Goal: Find specific page/section: Find specific page/section

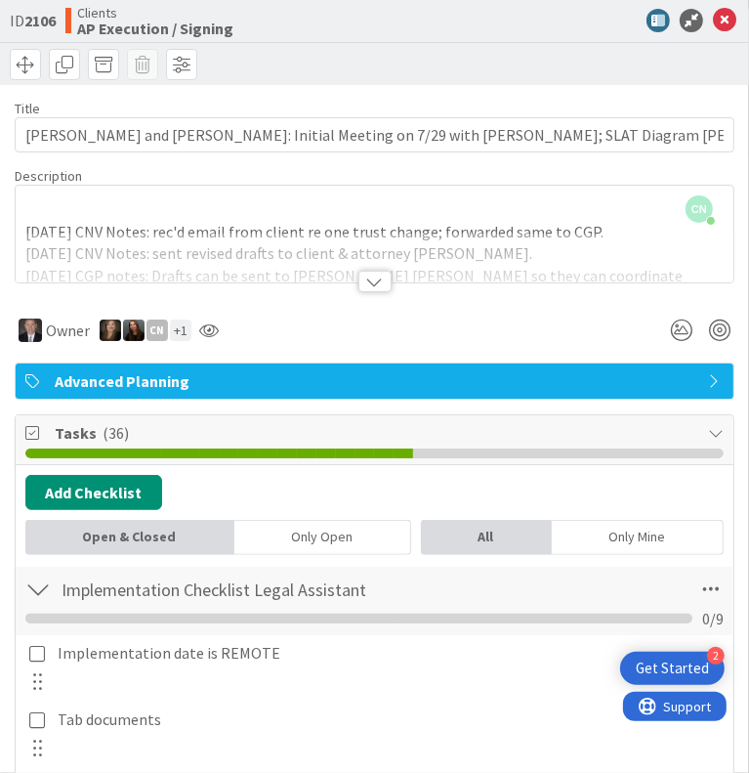
type textarea "x"
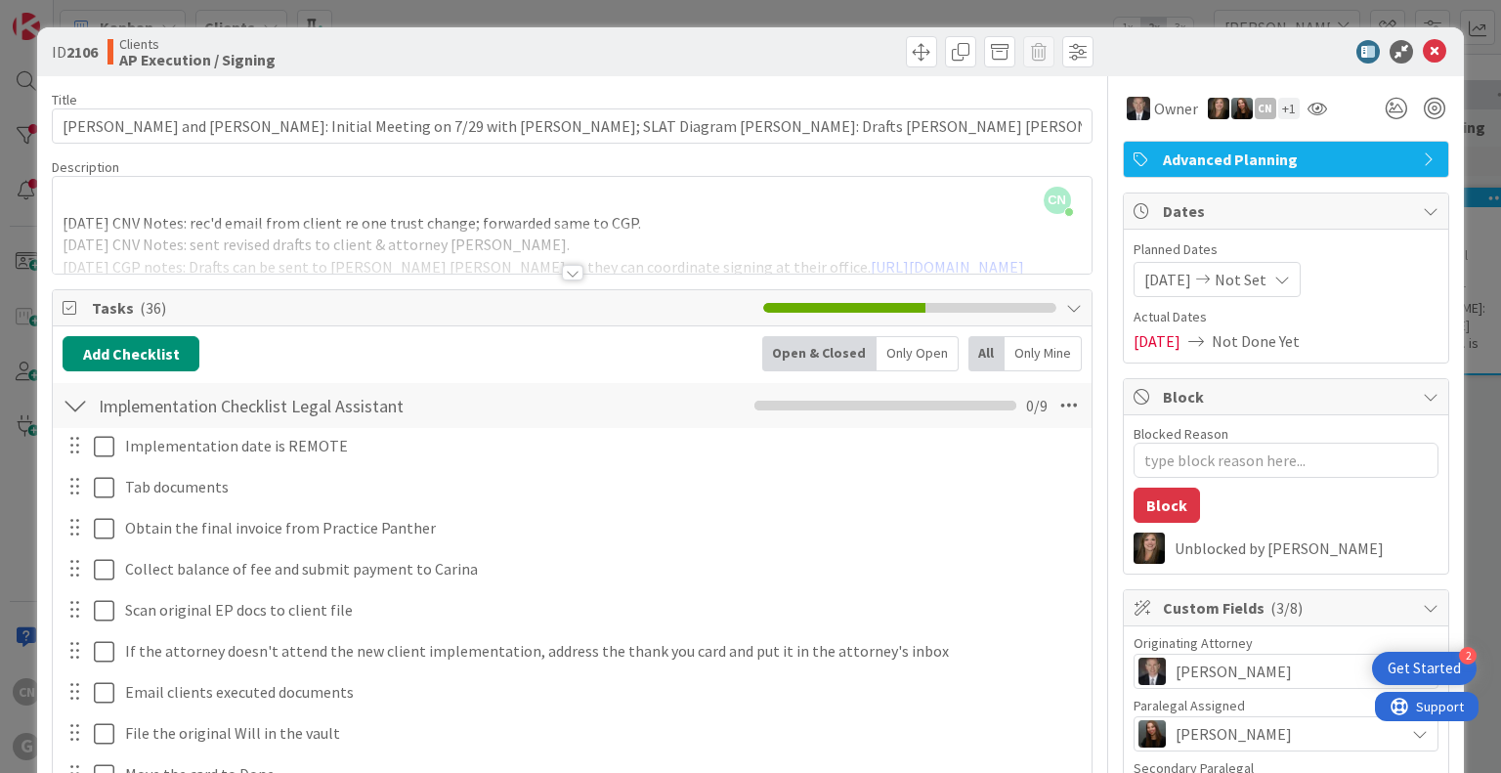
click at [744, 213] on div "CN [PERSON_NAME] joined 15 m ago [DATE] CNV Notes: rec'd email from client re o…" at bounding box center [572, 225] width 1038 height 97
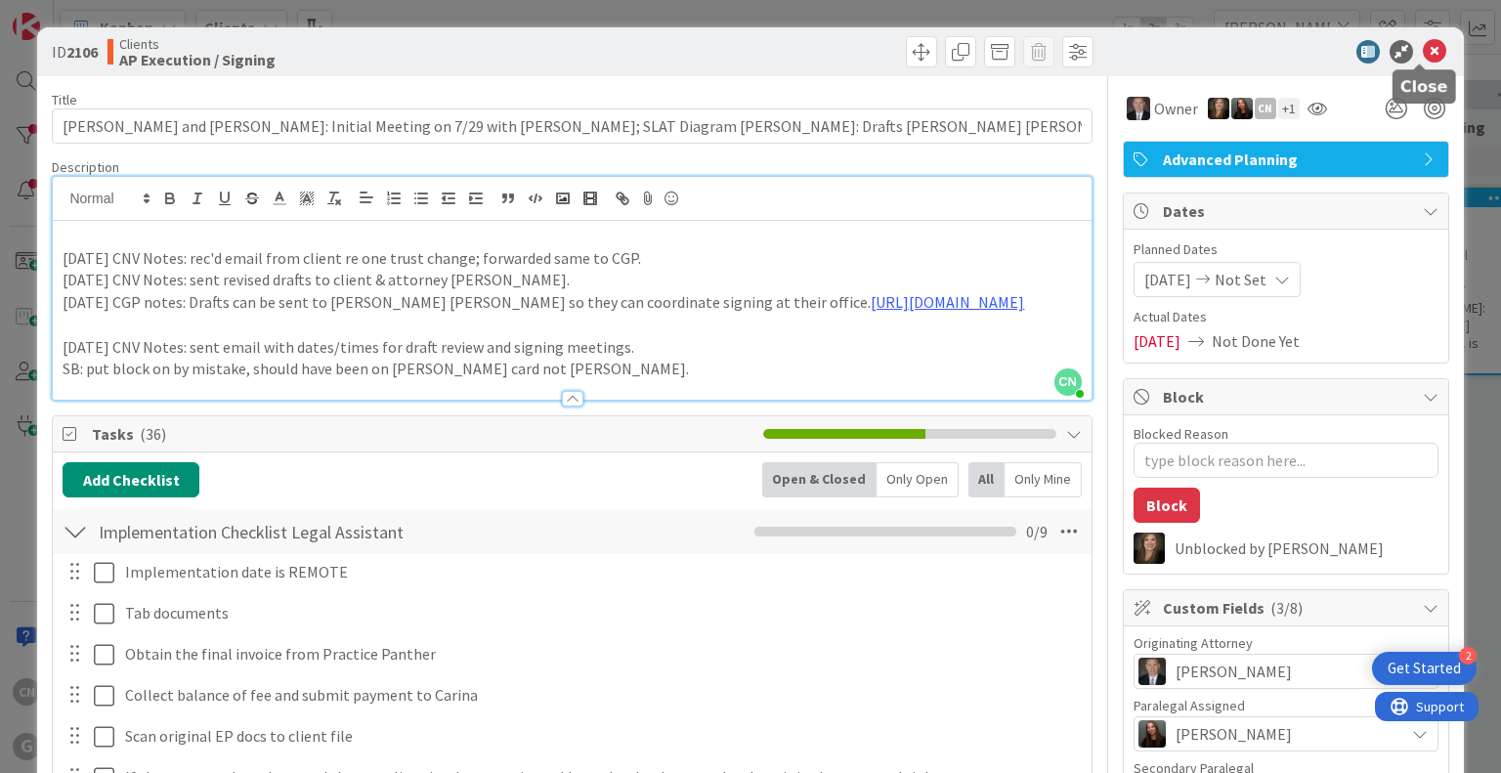
click at [748, 52] on icon at bounding box center [1434, 51] width 23 height 23
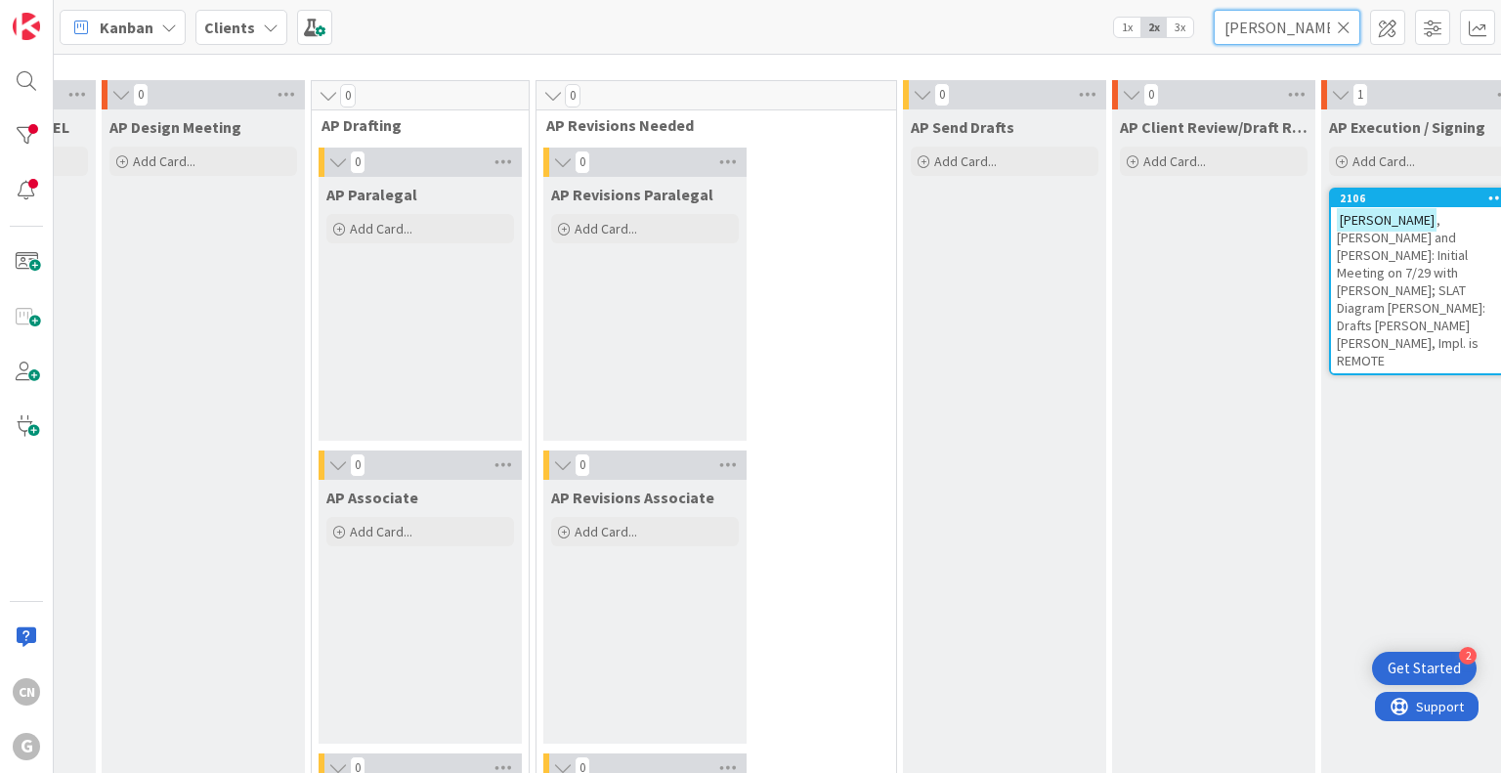
drag, startPoint x: 1292, startPoint y: 32, endPoint x: 962, endPoint y: 81, distance: 332.9
click at [748, 81] on div "Kanban Clients 1x 2x 3x [PERSON_NAME] 0 Waiting to be scheduled Add Card... 1 N…" at bounding box center [777, 386] width 1447 height 773
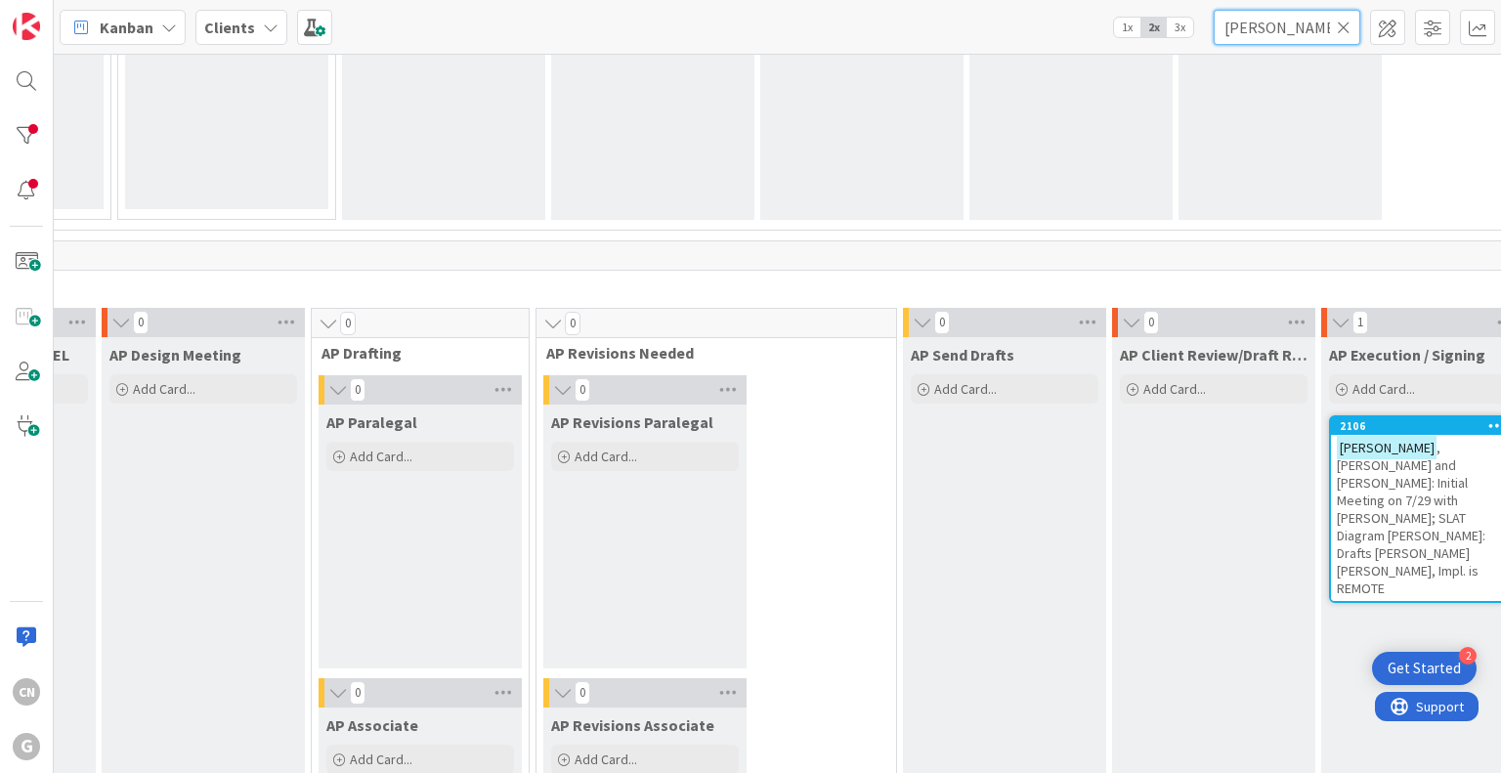
scroll to position [1199, 602]
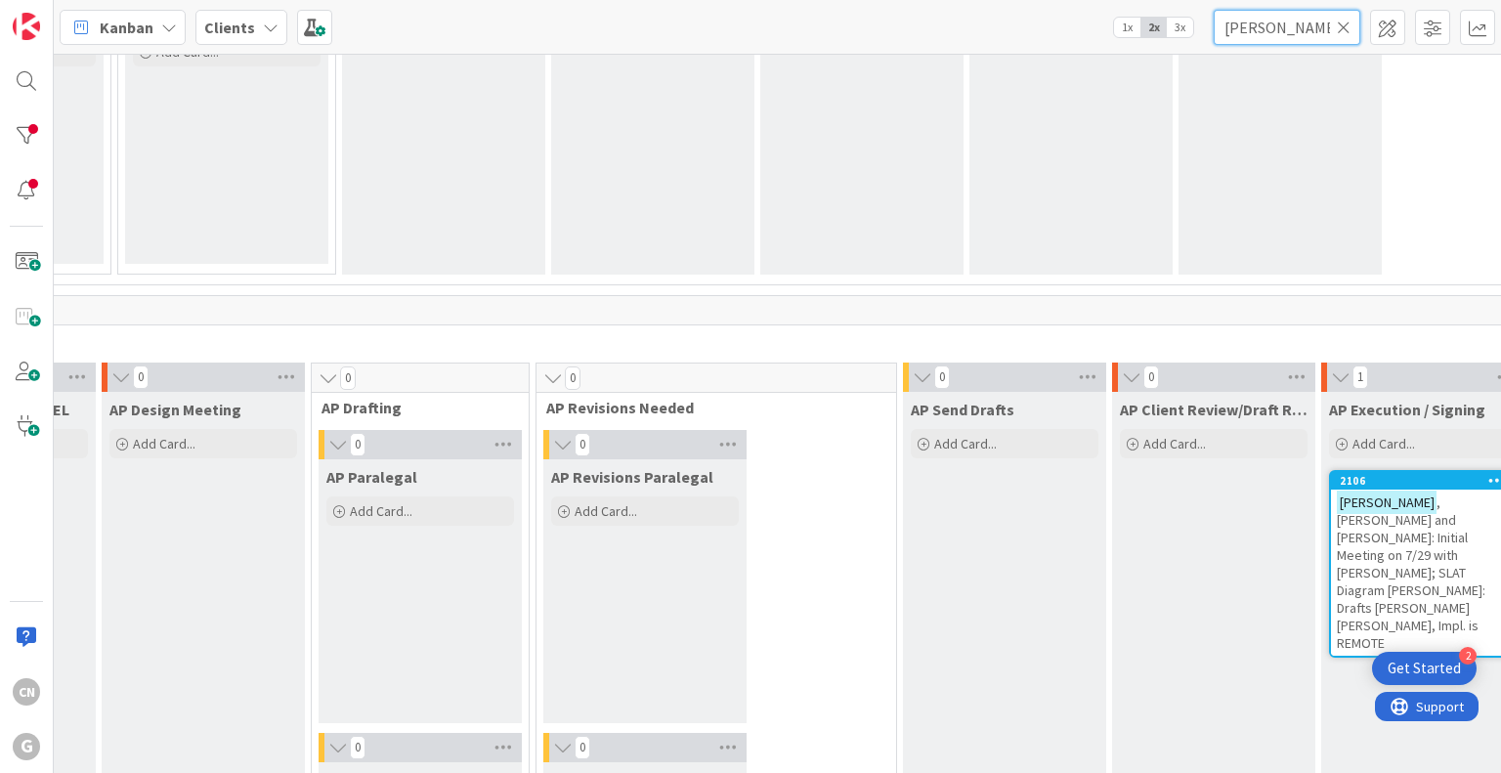
type input "[PERSON_NAME]"
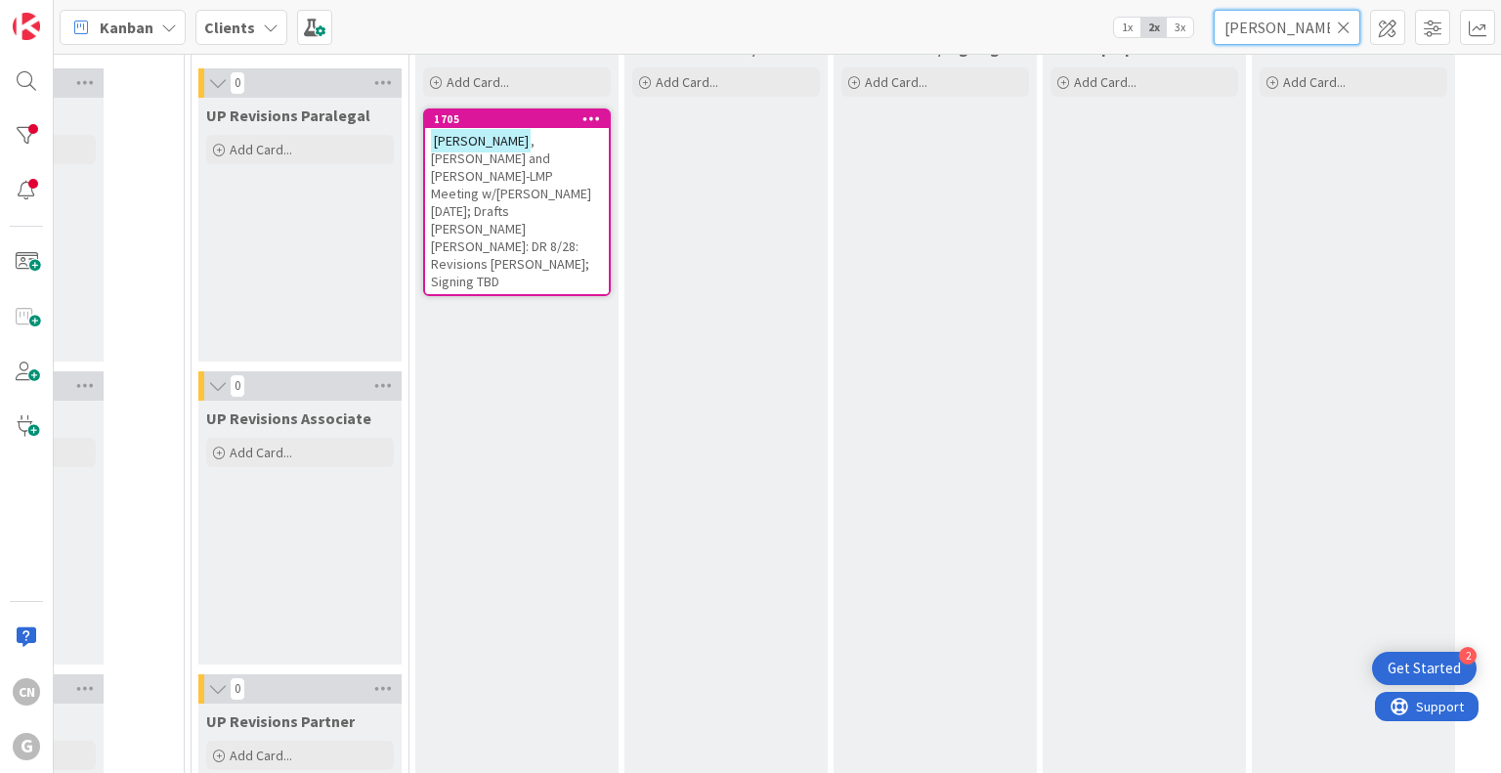
scroll to position [2929, 602]
click at [431, 186] on span ", [PERSON_NAME] and [PERSON_NAME]-LMP Meeting w/[PERSON_NAME] [DATE]; Drafts [P…" at bounding box center [511, 210] width 160 height 158
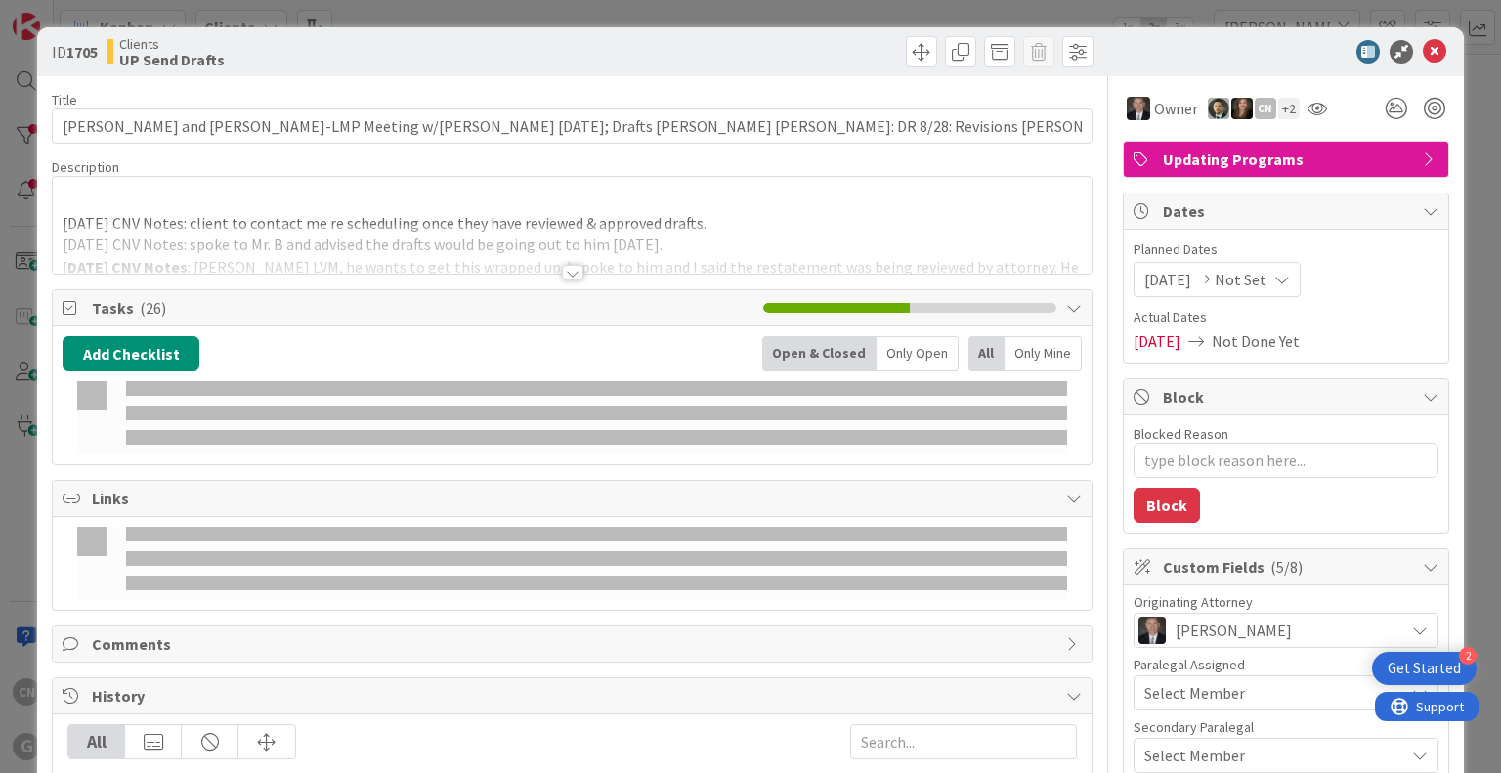
type textarea "x"
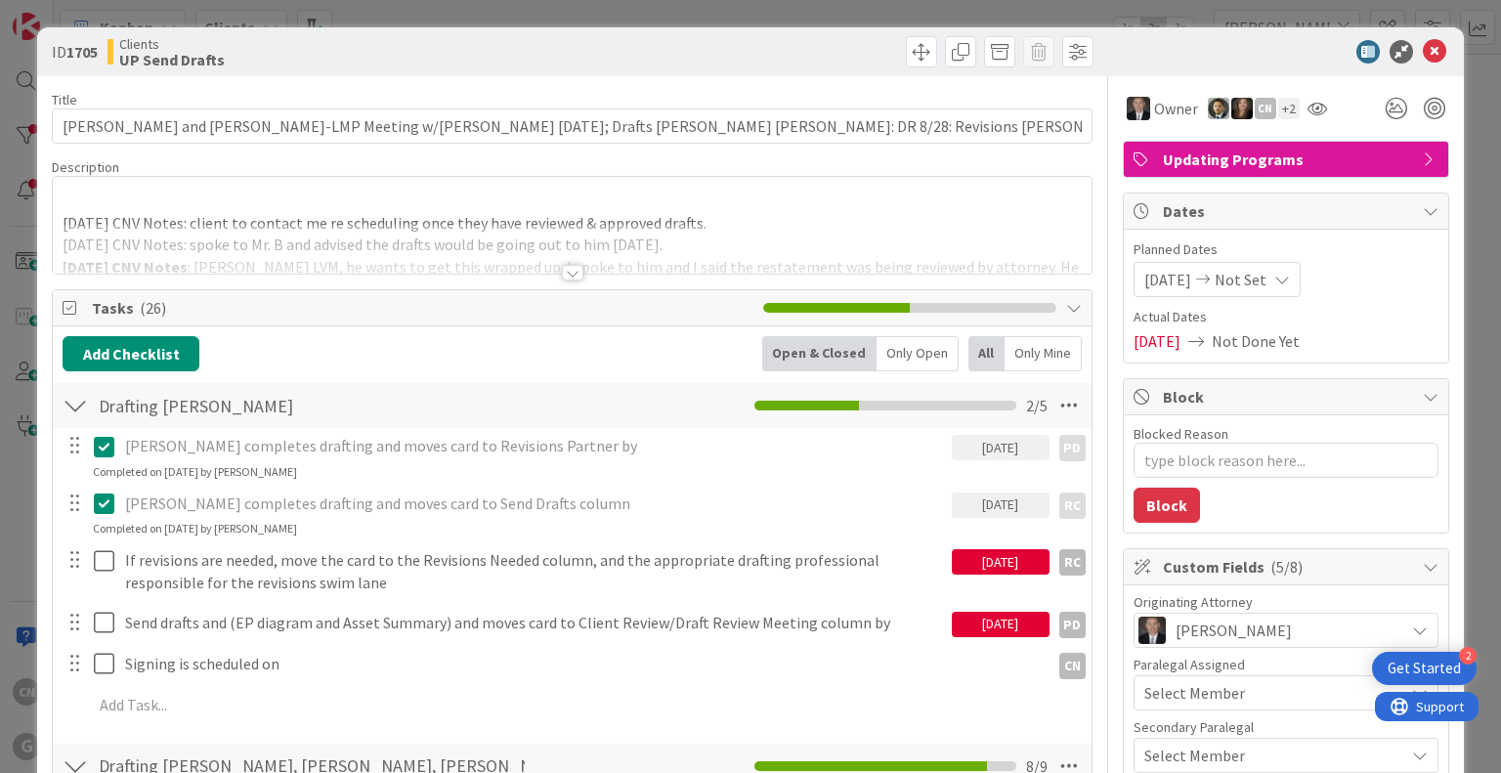
click at [563, 271] on div at bounding box center [572, 273] width 21 height 16
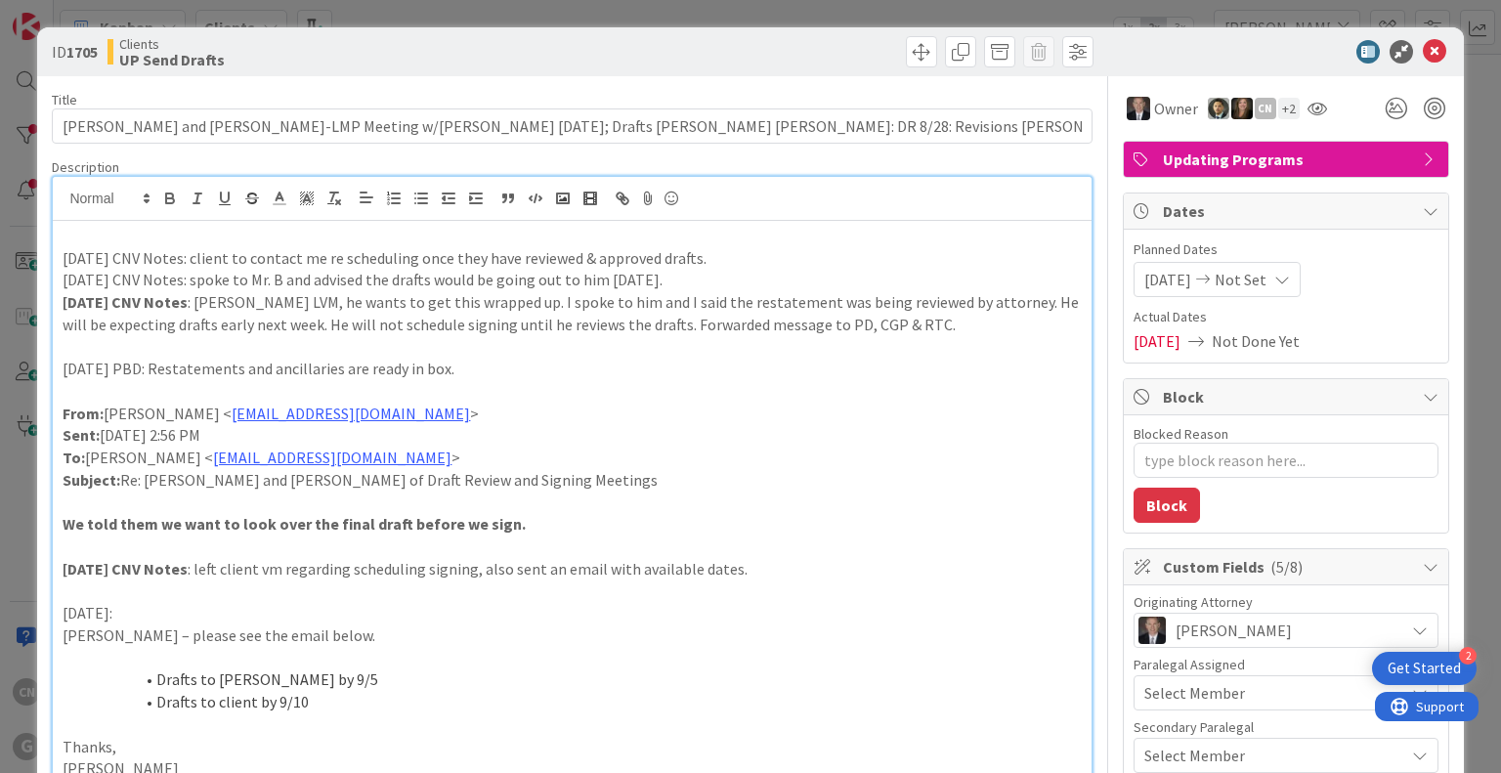
click at [411, 257] on p "[DATE] CNV Notes: client to contact me re scheduling once they have reviewed & …" at bounding box center [572, 258] width 1018 height 22
type textarea "x"
click at [748, 53] on icon at bounding box center [1434, 51] width 23 height 23
